Goal: Task Accomplishment & Management: Complete application form

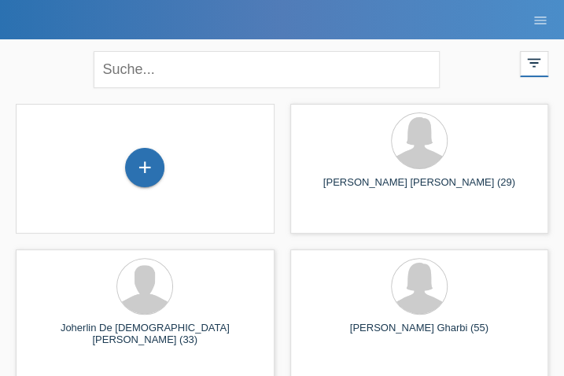
click at [150, 171] on div "+" at bounding box center [144, 167] width 39 height 39
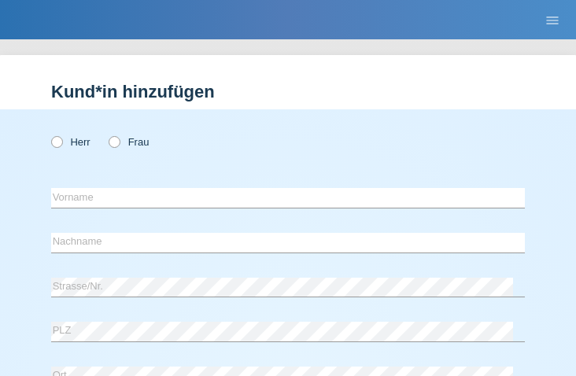
click at [49, 134] on icon at bounding box center [49, 134] width 0 height 0
click at [57, 144] on input "Herr" at bounding box center [56, 141] width 10 height 10
radio input "true"
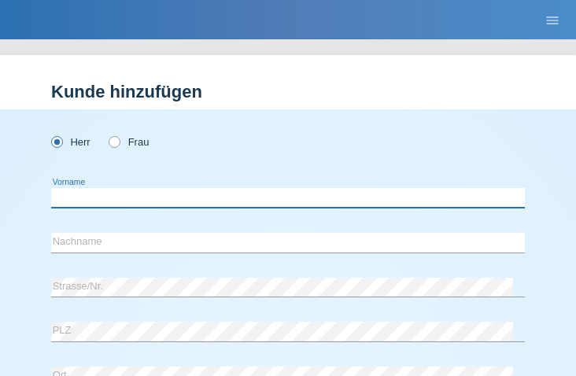
click at [249, 196] on input "text" at bounding box center [288, 198] width 474 height 20
type input "Srdan"
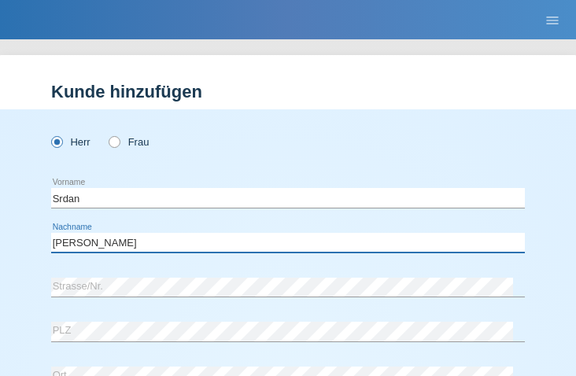
type input "Markovic"
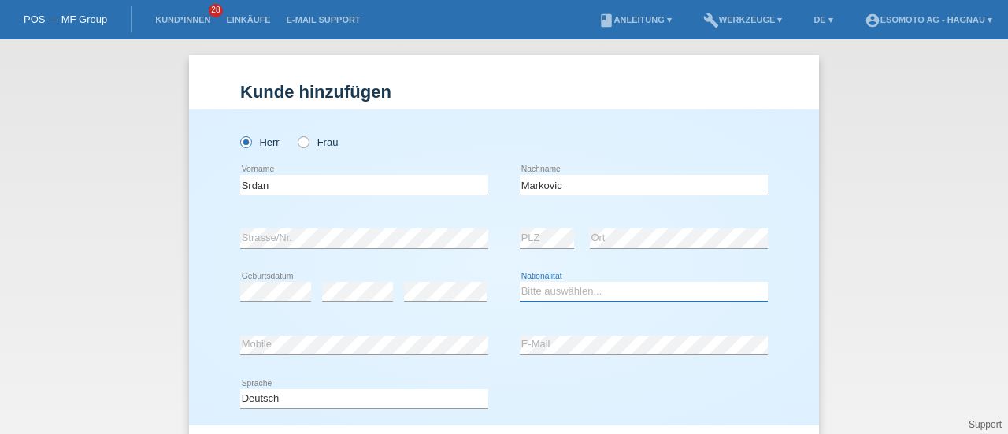
click at [531, 292] on select "Bitte auswählen... Schweiz Deutschland Liechtenstein Österreich ------------ Af…" at bounding box center [644, 291] width 248 height 19
select select "RS"
click at [520, 282] on select "Bitte auswählen... Schweiz Deutschland Liechtenstein Österreich ------------ Af…" at bounding box center [644, 291] width 248 height 19
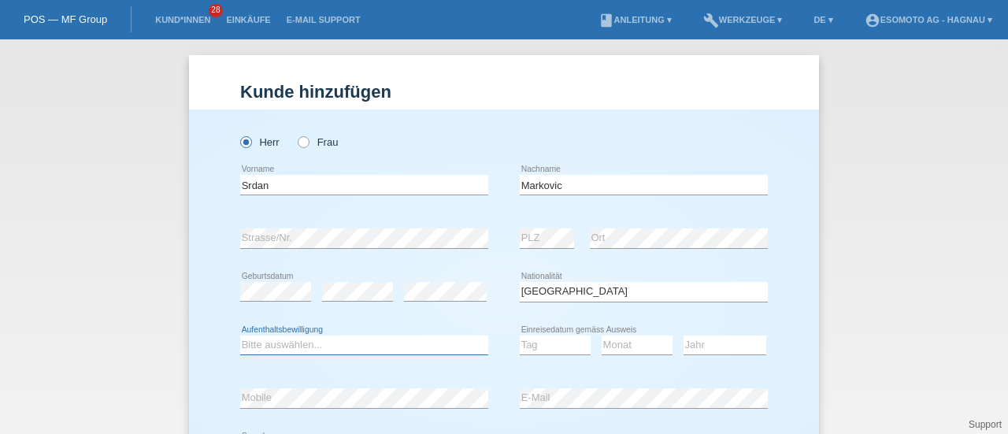
click at [316, 342] on select "Bitte auswählen... C B B - Flüchtlingsstatus Andere" at bounding box center [364, 344] width 248 height 19
select select "B"
click at [240, 335] on select "Bitte auswählen... C B B - Flüchtlingsstatus Andere" at bounding box center [364, 344] width 248 height 19
click at [540, 345] on select "Tag 01 02 03 04 05 06 07 08 09 10 11" at bounding box center [555, 344] width 71 height 19
select select "16"
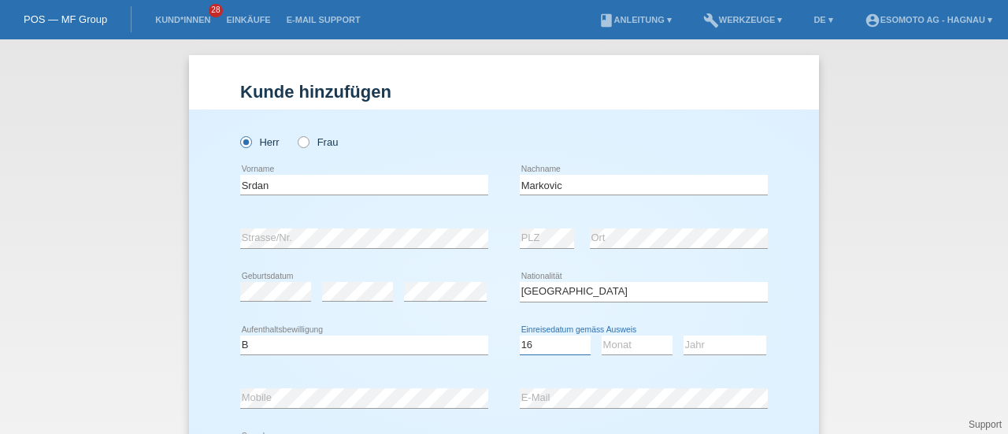
click at [520, 335] on select "Tag 01 02 03 04 05 06 07 08 09 10 11" at bounding box center [555, 344] width 71 height 19
click at [575, 347] on select "Monat 01 02 03 04 05 06 07 08 09 10 11" at bounding box center [636, 344] width 71 height 19
select select "10"
click at [575, 335] on select "Monat 01 02 03 04 05 06 07 08 09 10 11" at bounding box center [636, 344] width 71 height 19
click at [575, 343] on select "Jahr 2025 2024 2023 2022 2021 2020 2019 2018 2017 2016 2015 2014 2013 2012 2011…" at bounding box center [724, 344] width 83 height 19
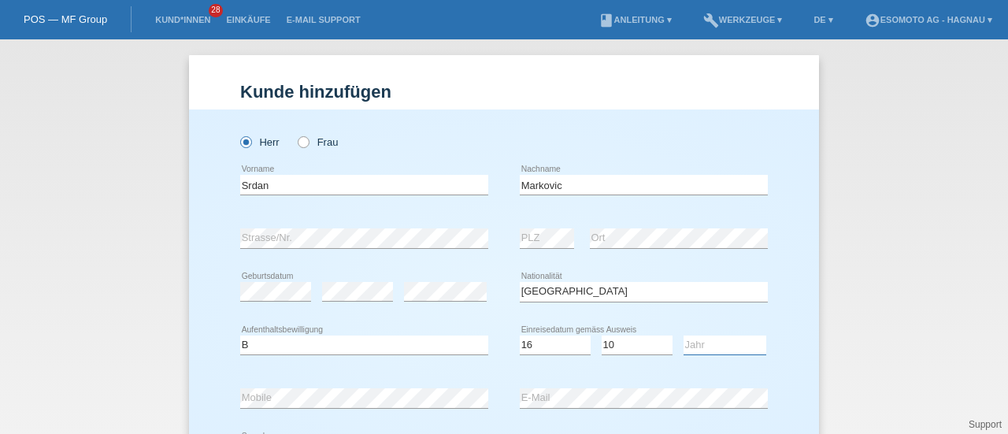
select select "1987"
click at [575, 335] on select "Jahr 2025 2024 2023 2022 2021 2020 2019 2018 2017 2016 2015 2014 2013 2012 2011…" at bounding box center [724, 344] width 83 height 19
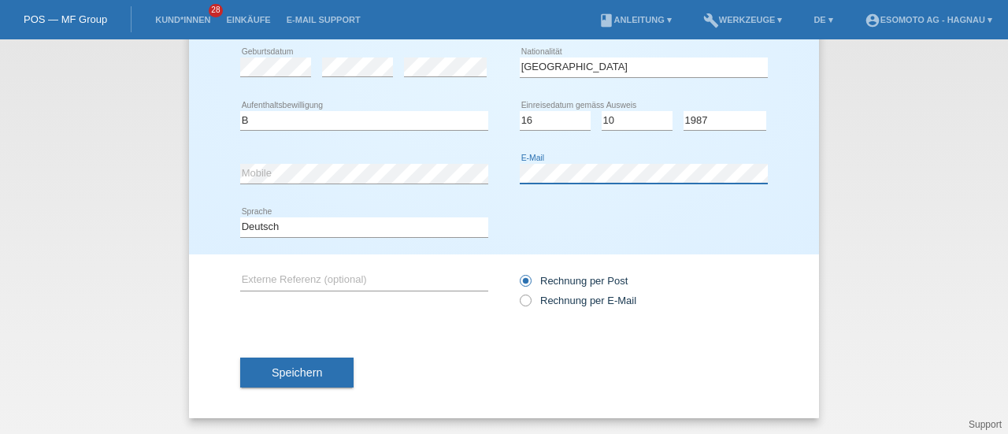
scroll to position [223, 0]
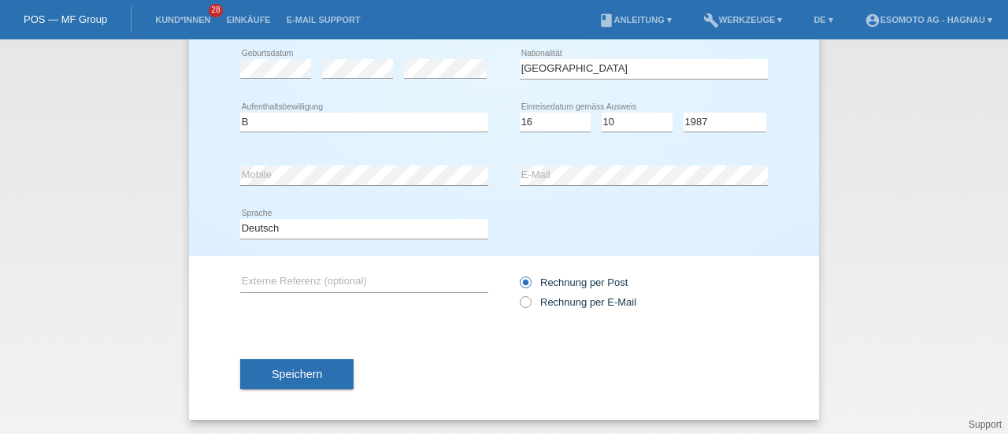
click at [282, 365] on button "Speichern" at bounding box center [296, 374] width 113 height 30
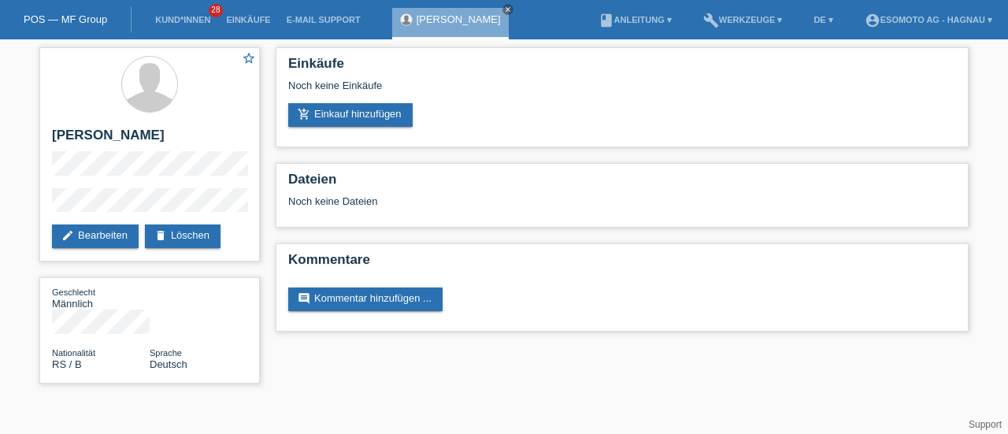
click at [334, 118] on link "add_shopping_cart Einkauf hinzufügen" at bounding box center [350, 115] width 124 height 24
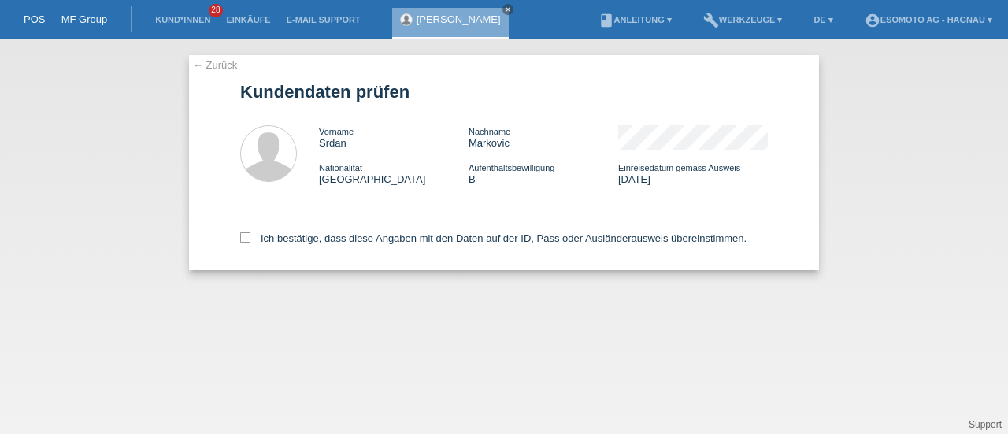
click at [246, 237] on icon at bounding box center [245, 237] width 10 height 10
click at [246, 237] on input "Ich bestätige, dass diese Angaben mit den Daten auf der ID, Pass oder Ausländer…" at bounding box center [245, 237] width 10 height 10
checkbox input "true"
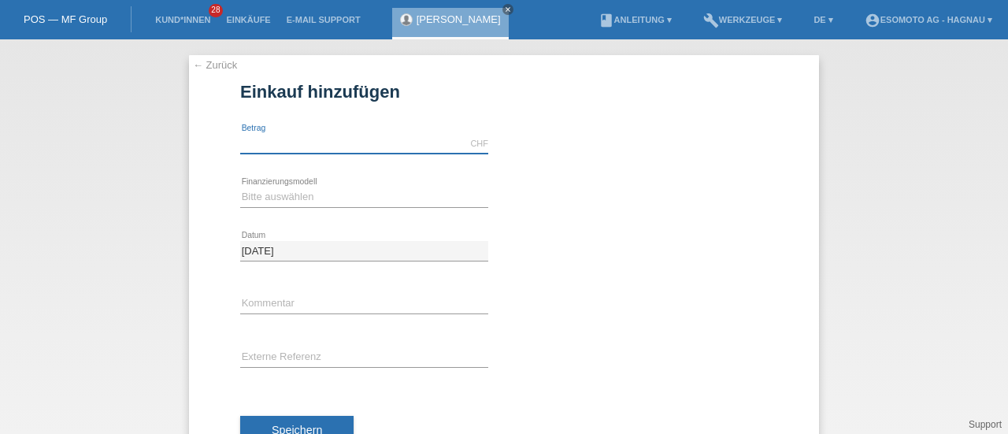
click at [446, 148] on input "text" at bounding box center [364, 144] width 248 height 20
type input "7600.00"
click at [283, 187] on select "Bitte auswählen Fixe Raten Kauf auf Rechnung mit Teilzahlungsoption" at bounding box center [364, 196] width 248 height 19
select select "69"
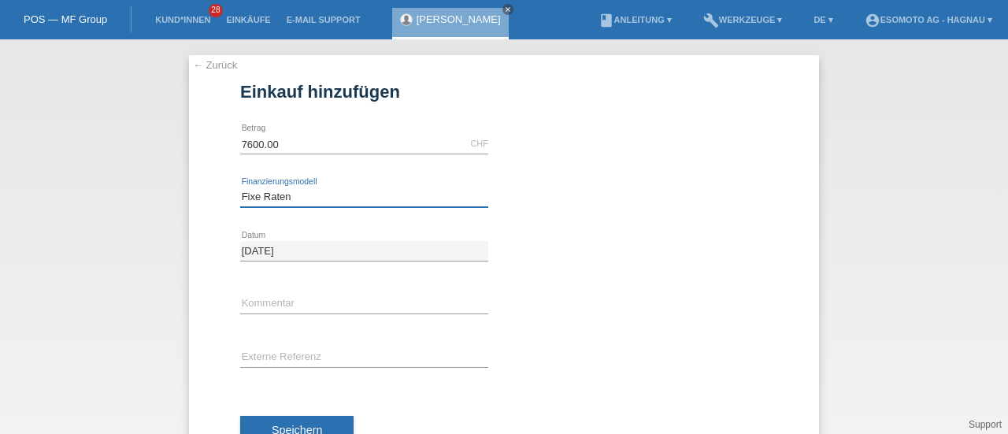
click at [240, 187] on select "Bitte auswählen Fixe Raten Kauf auf Rechnung mit Teilzahlungsoption" at bounding box center [364, 196] width 248 height 19
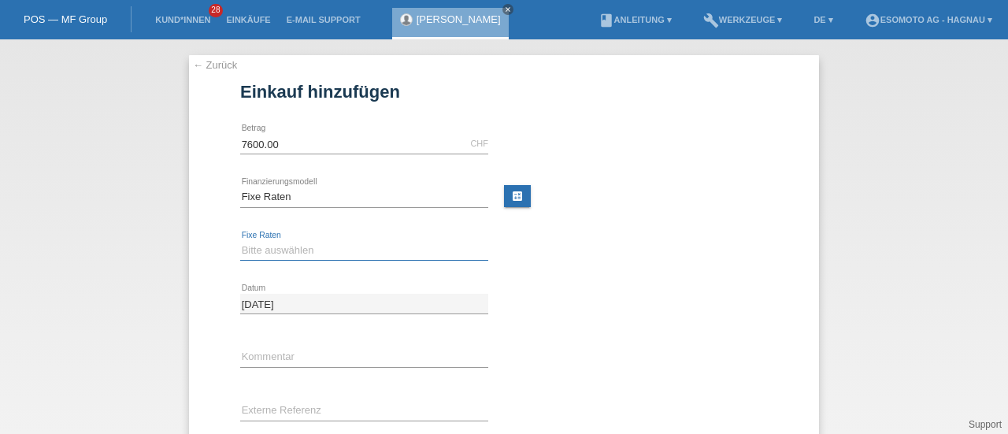
click at [259, 249] on select "Bitte auswählen 12 Raten 24 Raten 36 Raten 48 Raten" at bounding box center [364, 250] width 248 height 19
select select "140"
click at [240, 241] on select "Bitte auswählen 12 Raten 24 Raten 36 Raten 48 Raten" at bounding box center [364, 250] width 248 height 19
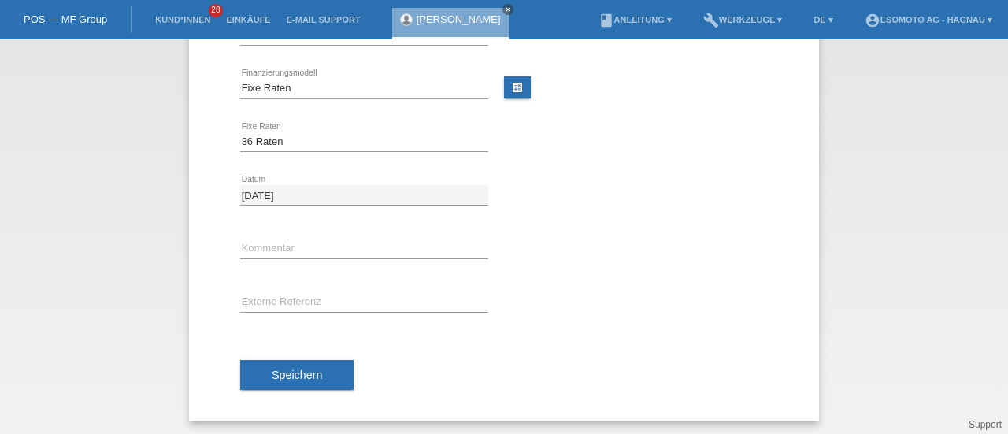
click at [272, 368] on span "Speichern" at bounding box center [297, 374] width 50 height 13
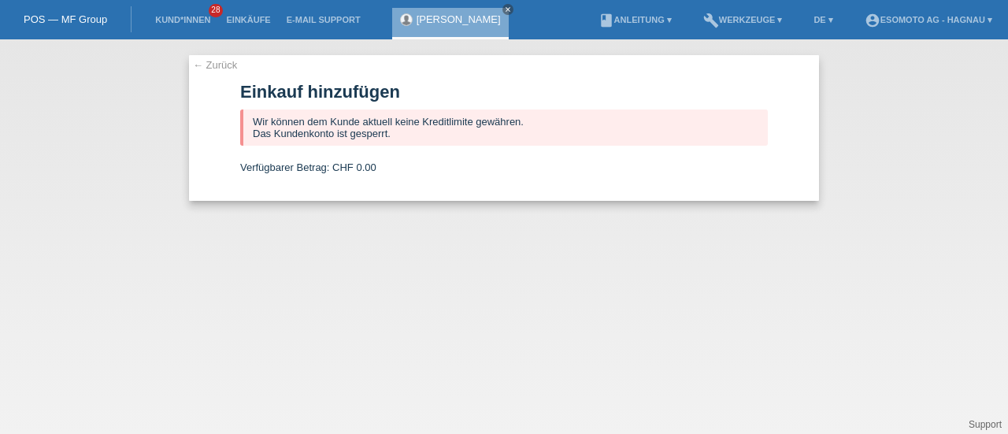
scroll to position [0, 0]
click at [214, 65] on link "← Zurück" at bounding box center [215, 65] width 44 height 12
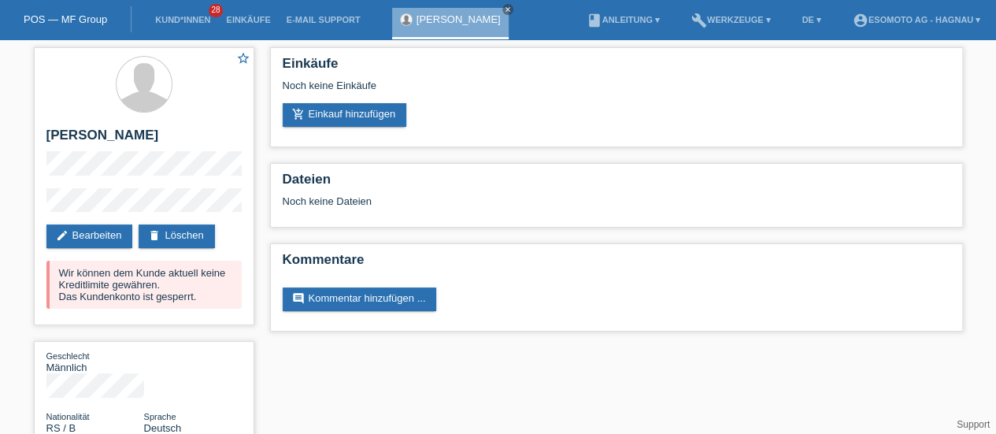
click at [324, 114] on link "add_shopping_cart Einkauf hinzufügen" at bounding box center [345, 115] width 124 height 24
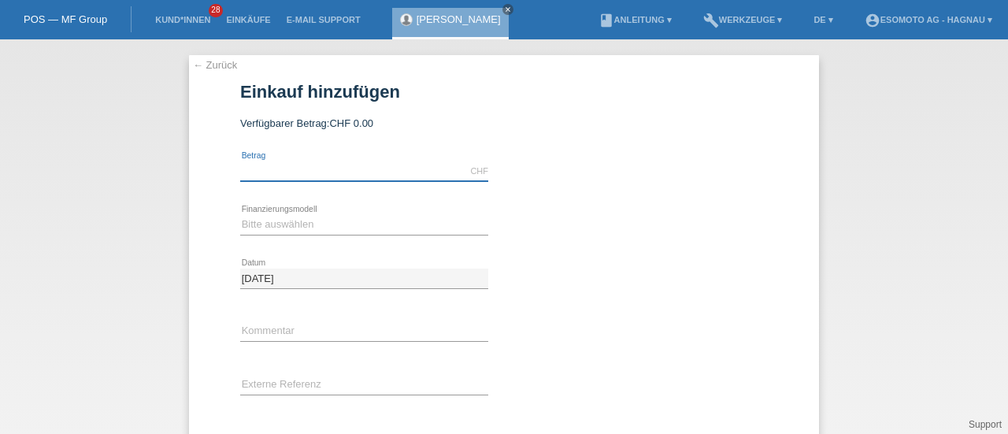
click at [265, 172] on input "text" at bounding box center [364, 171] width 248 height 20
